Goal: Task Accomplishment & Management: Use online tool/utility

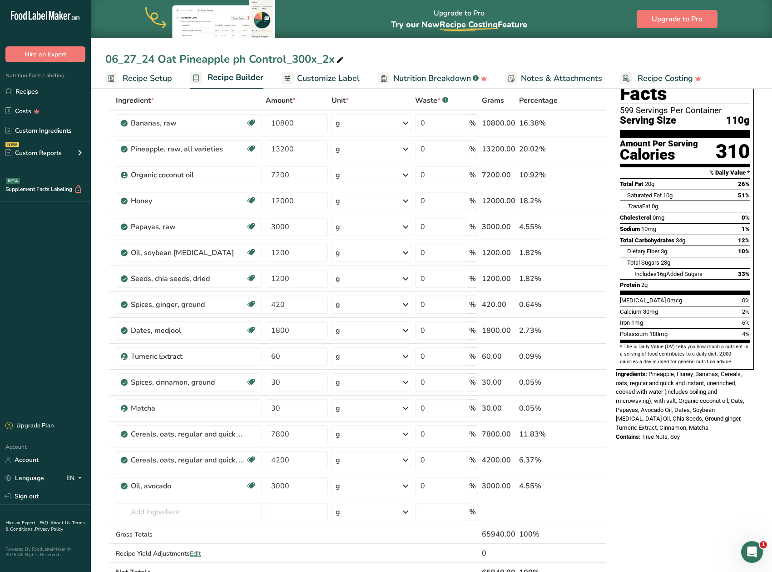
click at [329, 30] on div "Upgrade to Pro Try our New Recipe Costing .a-29{fill:none;stroke-linecap:round;…" at bounding box center [432, 19] width 682 height 38
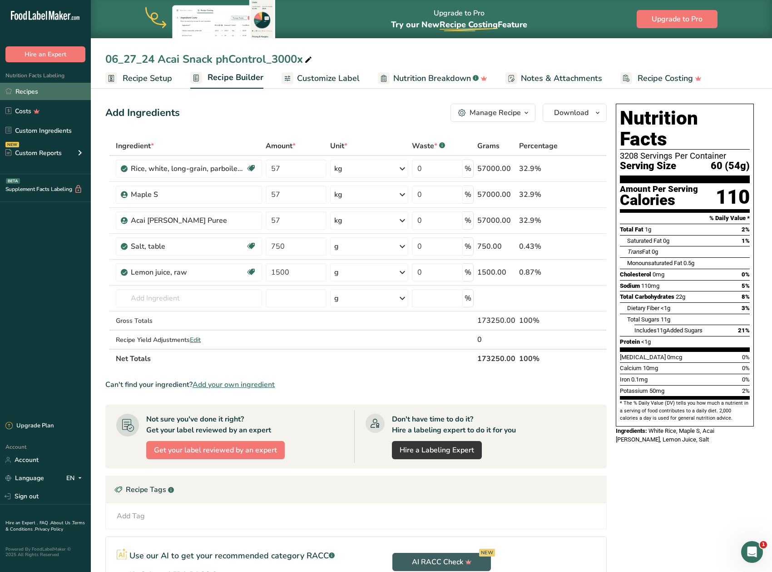
click at [32, 92] on link "Recipes" at bounding box center [45, 91] width 91 height 17
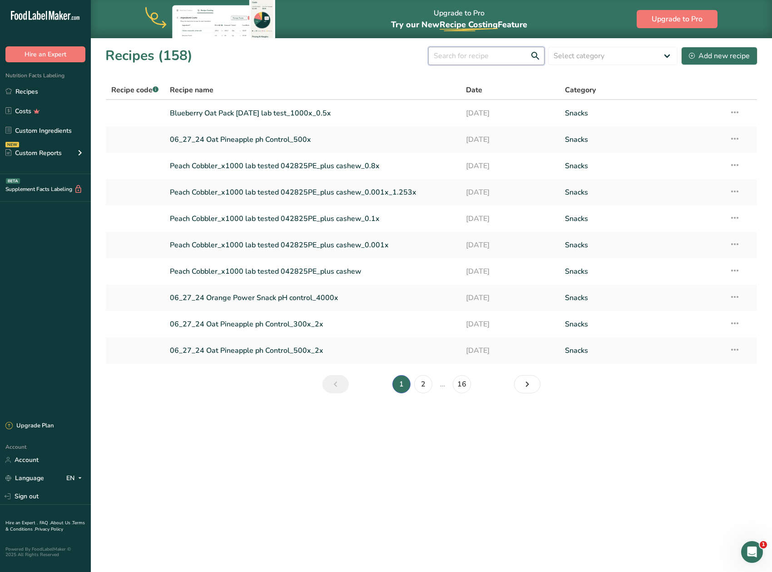
click at [510, 51] on input "text" at bounding box center [487, 56] width 116 height 18
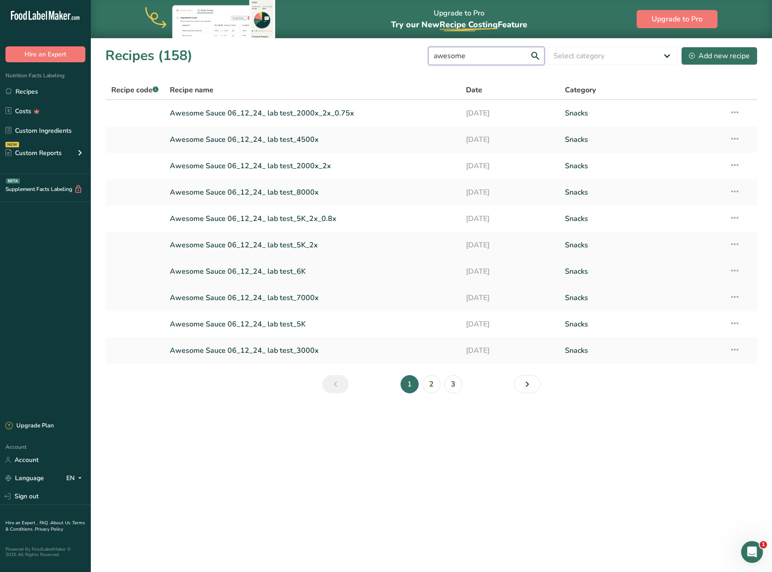
type input "awesome"
click at [221, 269] on link "Awesome Sauce 06_12_24_ lab test_6K" at bounding box center [313, 271] width 286 height 19
